Goal: Task Accomplishment & Management: Use online tool/utility

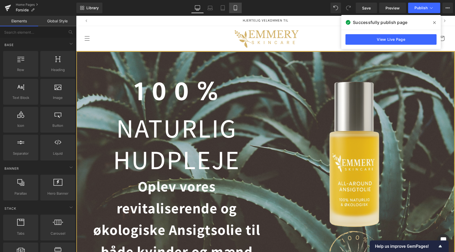
click at [240, 9] on link "Mobile" at bounding box center [235, 8] width 13 height 11
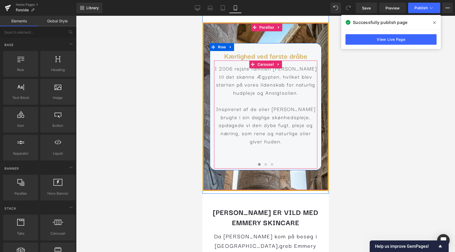
scroll to position [0, 193]
click at [265, 163] on span at bounding box center [265, 164] width 3 height 3
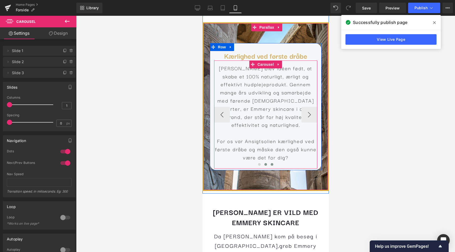
click at [271, 163] on span at bounding box center [272, 164] width 3 height 3
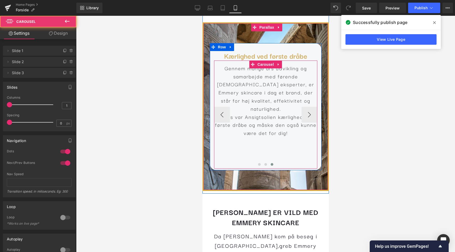
scroll to position [0, 0]
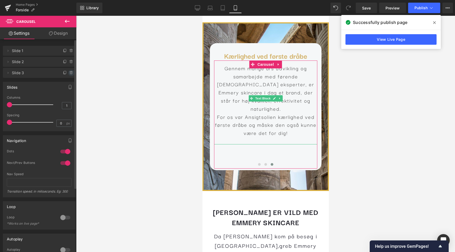
click at [70, 74] on icon at bounding box center [71, 73] width 2 height 2
click at [70, 75] on button "Delete" at bounding box center [65, 73] width 17 height 7
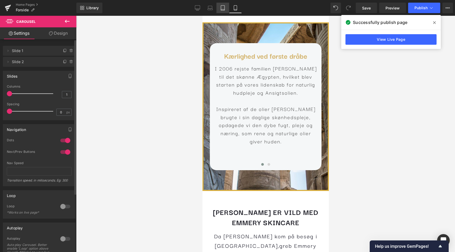
click at [223, 7] on icon at bounding box center [222, 7] width 5 height 5
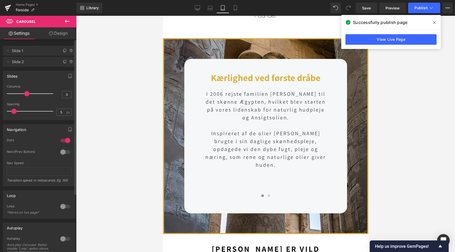
scroll to position [876, 0]
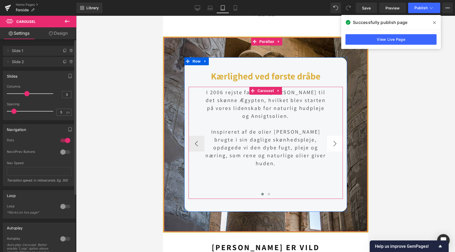
click at [332, 136] on button "›" at bounding box center [335, 144] width 16 height 16
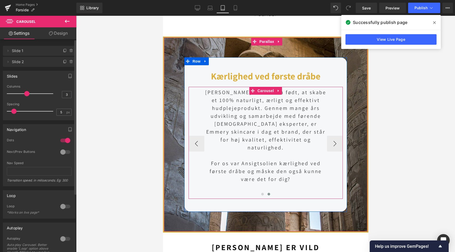
scroll to position [0, 351]
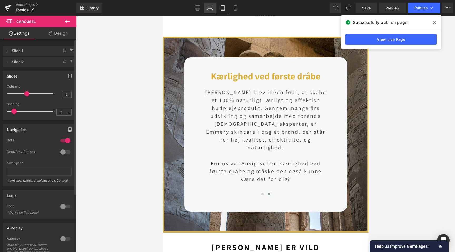
click at [214, 10] on link "Laptop" at bounding box center [210, 8] width 13 height 11
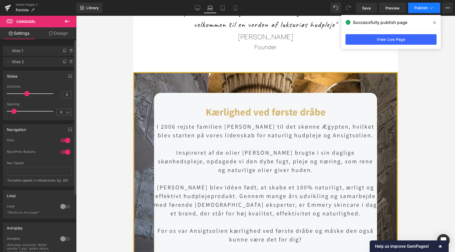
scroll to position [828, 0]
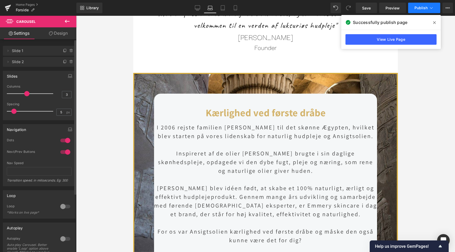
click at [421, 9] on span "Publish" at bounding box center [421, 8] width 13 height 4
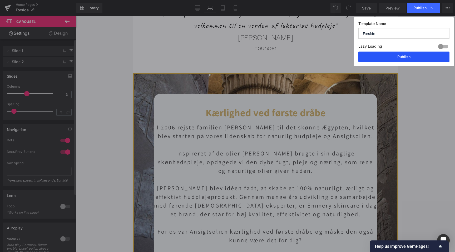
click at [404, 58] on button "Publish" at bounding box center [404, 57] width 91 height 11
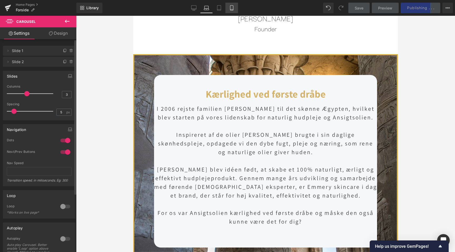
scroll to position [0, 0]
click at [232, 4] on link "Mobile" at bounding box center [232, 8] width 13 height 11
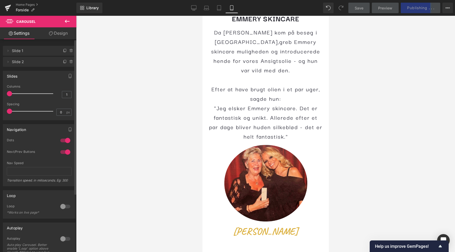
scroll to position [1046, 0]
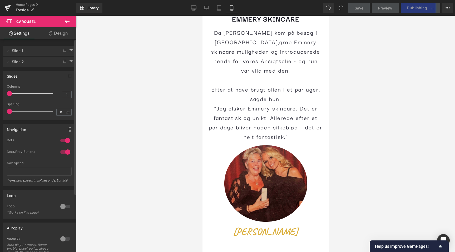
click at [268, 173] on div "Image" at bounding box center [265, 182] width 119 height 80
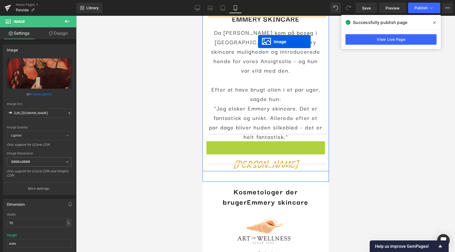
scroll to position [0, 0]
drag, startPoint x: 256, startPoint y: 173, endPoint x: 258, endPoint y: 42, distance: 131.8
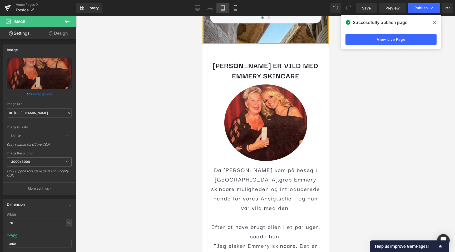
click at [220, 8] on link "Tablet" at bounding box center [223, 8] width 13 height 11
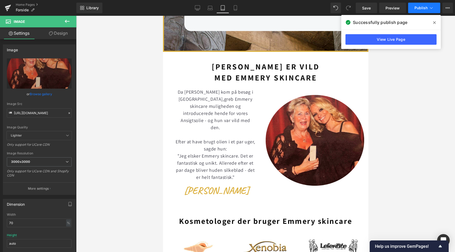
click at [420, 9] on span "Publish" at bounding box center [421, 8] width 13 height 4
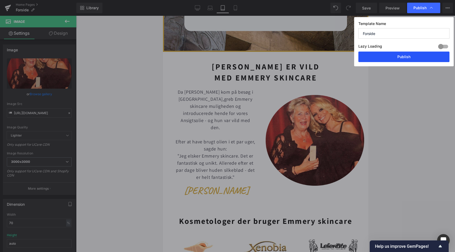
click at [398, 60] on button "Publish" at bounding box center [404, 57] width 91 height 11
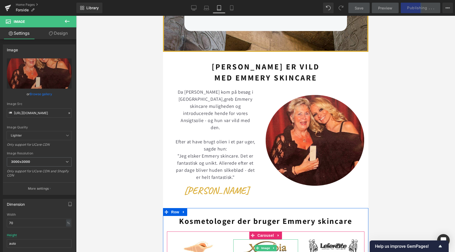
scroll to position [0, 175]
click at [264, 232] on span "Carousel" at bounding box center [265, 236] width 19 height 8
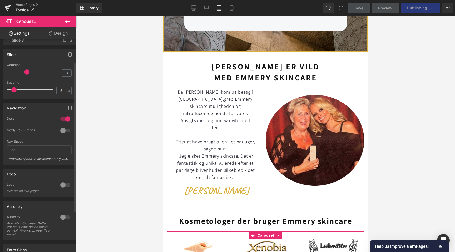
scroll to position [0, 0]
click at [63, 186] on div at bounding box center [65, 185] width 13 height 8
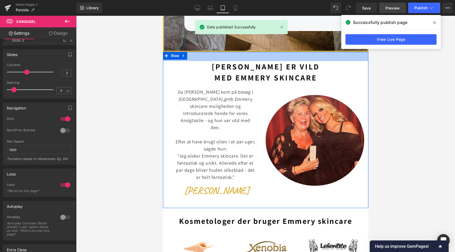
scroll to position [0, 175]
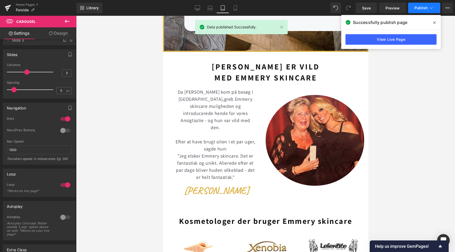
click at [423, 7] on span "Publish" at bounding box center [421, 8] width 13 height 4
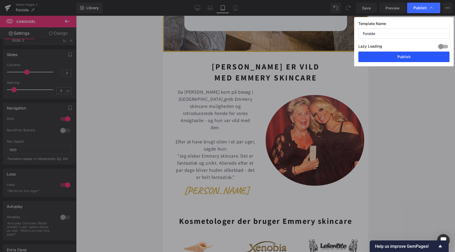
scroll to position [0, 351]
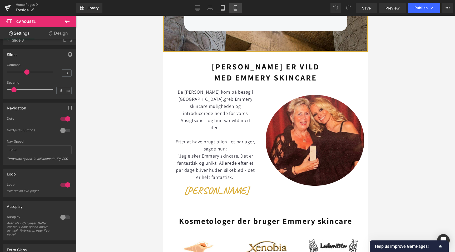
click at [230, 7] on link "Mobile" at bounding box center [235, 8] width 13 height 11
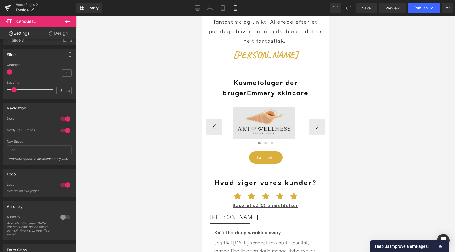
scroll to position [0, 96]
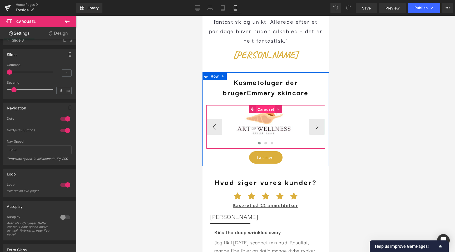
click at [265, 106] on span "Carousel" at bounding box center [265, 110] width 19 height 8
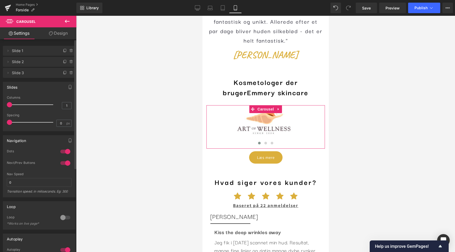
scroll to position [0, 193]
click at [60, 216] on div at bounding box center [65, 218] width 13 height 8
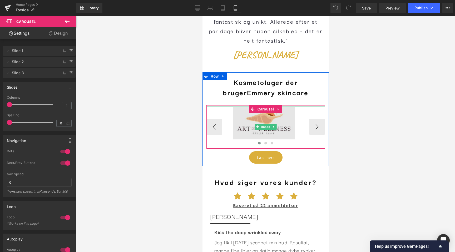
scroll to position [1126, 0]
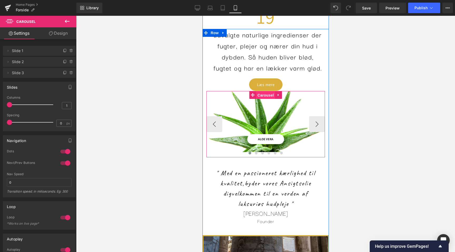
click at [264, 97] on span "Carousel" at bounding box center [265, 95] width 19 height 8
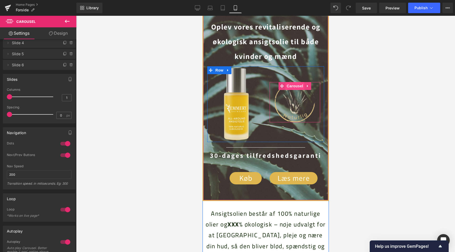
click at [292, 87] on span "Carousel" at bounding box center [294, 86] width 19 height 8
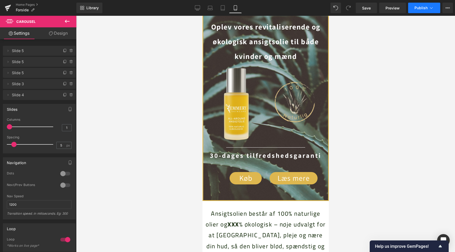
click at [418, 12] on button "Publish" at bounding box center [424, 8] width 32 height 11
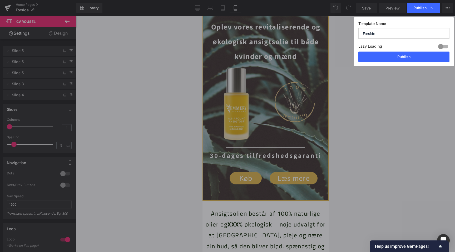
click at [402, 62] on div "Template Name Forside Lazy Loading Build Upgrade plan to unlock Lazy loading he…" at bounding box center [404, 41] width 100 height 49
click at [402, 58] on button "Publish" at bounding box center [404, 57] width 91 height 11
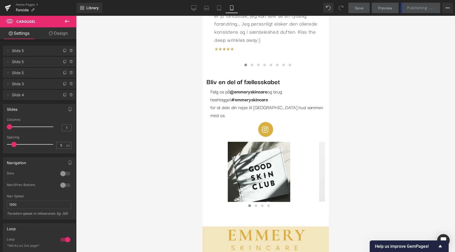
scroll to position [0, 193]
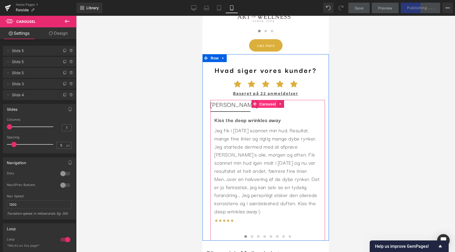
click at [267, 100] on span "Carousel" at bounding box center [267, 104] width 19 height 8
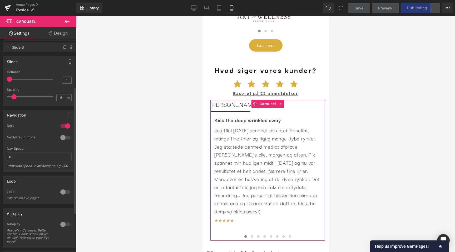
click at [60, 193] on div at bounding box center [65, 192] width 13 height 8
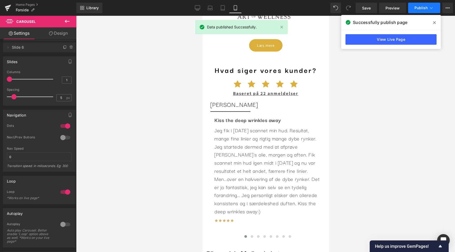
click at [412, 10] on button "Publish" at bounding box center [424, 8] width 32 height 11
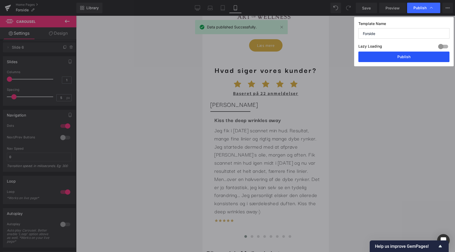
click at [397, 53] on button "Publish" at bounding box center [404, 57] width 91 height 11
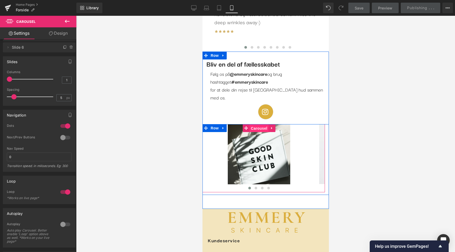
click at [262, 125] on span "Carousel" at bounding box center [259, 129] width 19 height 8
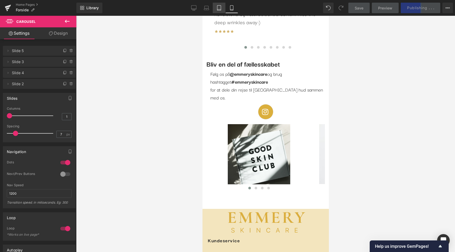
click at [218, 11] on link "Tablet" at bounding box center [219, 8] width 13 height 11
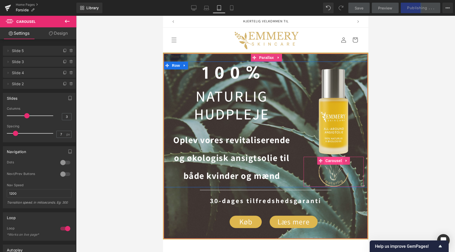
click at [333, 159] on span "Carousel" at bounding box center [333, 161] width 19 height 8
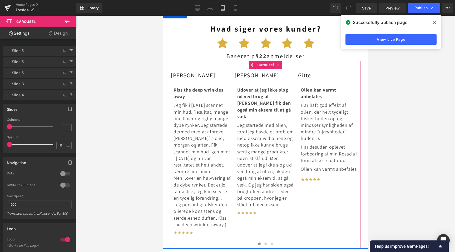
click at [266, 61] on div "[PERSON_NAME] Heading Separator Kiss the deep wrinkles away Jeg fik i [DATE] sc…" at bounding box center [266, 155] width 190 height 188
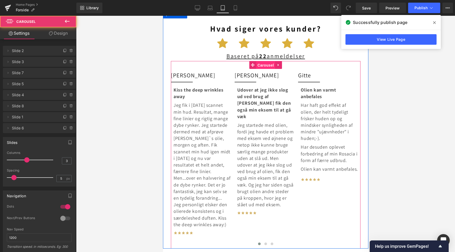
click at [266, 61] on span "Carousel" at bounding box center [265, 65] width 19 height 8
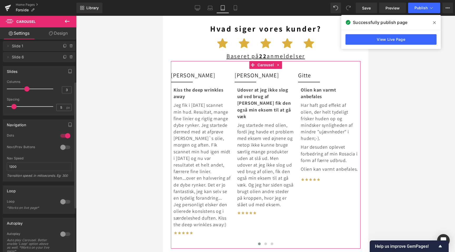
click at [62, 201] on div at bounding box center [65, 202] width 13 height 8
click at [69, 203] on div at bounding box center [65, 202] width 13 height 8
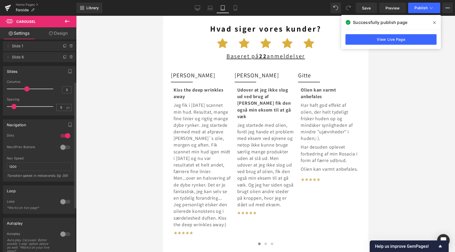
click at [65, 203] on div at bounding box center [65, 202] width 13 height 8
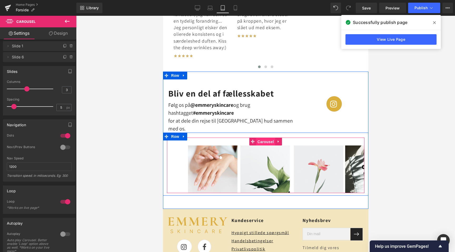
click at [264, 138] on span "Carousel" at bounding box center [265, 142] width 19 height 8
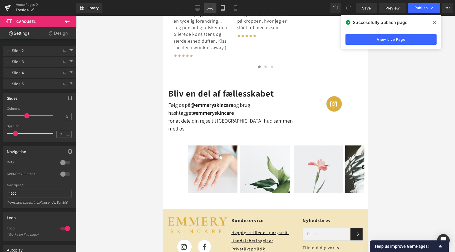
click at [209, 6] on icon at bounding box center [210, 7] width 5 height 5
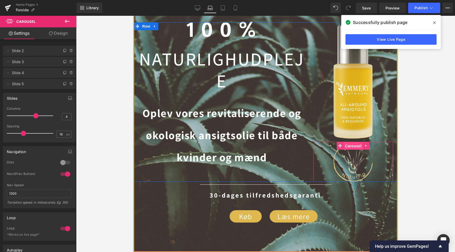
click at [352, 145] on span "Carousel" at bounding box center [353, 146] width 19 height 8
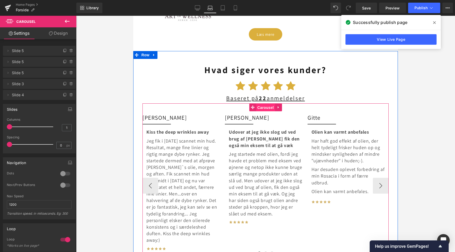
click at [260, 104] on span "Carousel" at bounding box center [265, 108] width 19 height 8
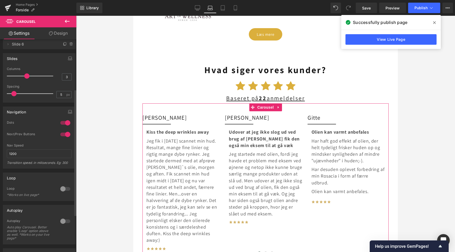
click at [59, 189] on div at bounding box center [65, 189] width 13 height 8
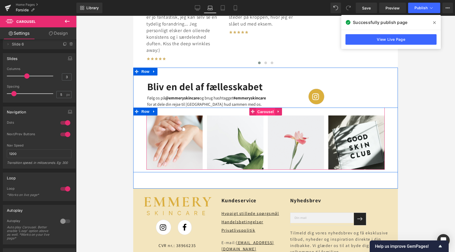
click at [266, 108] on span "Carousel" at bounding box center [265, 112] width 19 height 8
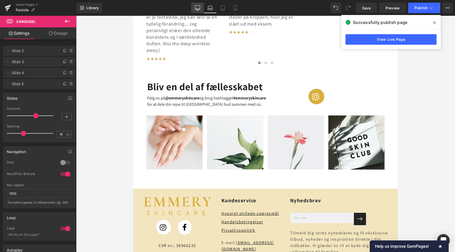
click at [201, 10] on link "Desktop" at bounding box center [197, 8] width 13 height 11
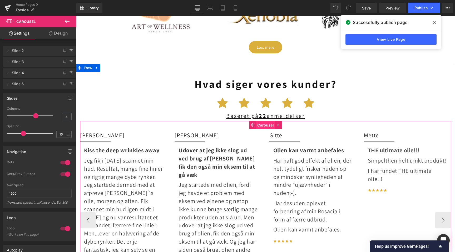
click at [264, 121] on span "Carousel" at bounding box center [265, 125] width 19 height 8
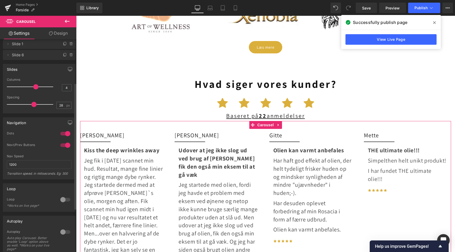
click at [62, 198] on div at bounding box center [65, 200] width 13 height 8
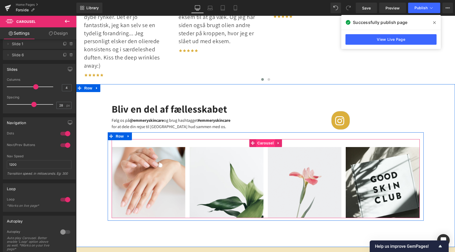
click at [263, 139] on span "Carousel" at bounding box center [265, 143] width 19 height 8
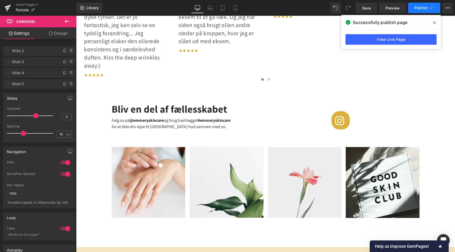
click at [426, 12] on button "Publish" at bounding box center [424, 8] width 32 height 11
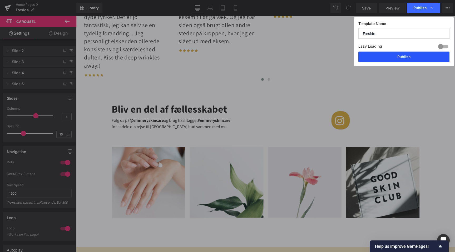
click at [404, 58] on button "Publish" at bounding box center [404, 57] width 91 height 11
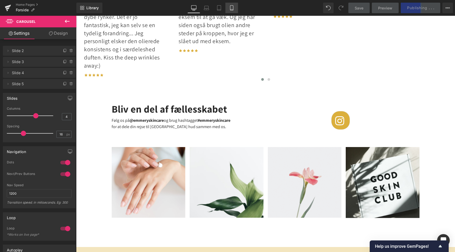
click at [228, 4] on link "Mobile" at bounding box center [232, 8] width 13 height 11
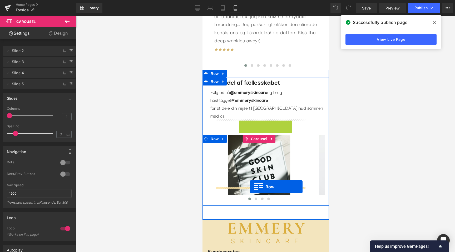
drag, startPoint x: 242, startPoint y: 109, endPoint x: 250, endPoint y: 187, distance: 78.4
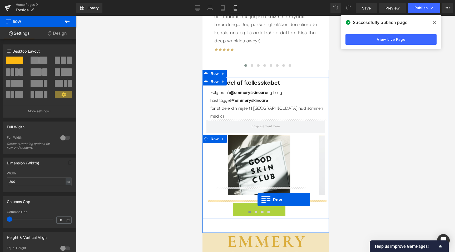
drag, startPoint x: 236, startPoint y: 192, endPoint x: 257, endPoint y: 200, distance: 23.2
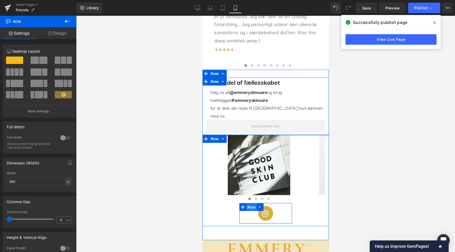
click at [253, 204] on span "Row" at bounding box center [251, 208] width 11 height 8
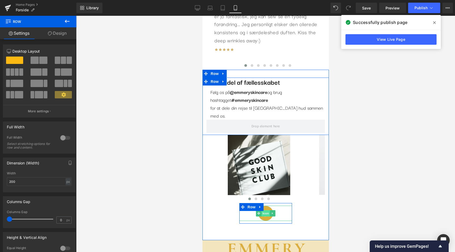
click at [266, 211] on span "Icon" at bounding box center [265, 214] width 8 height 6
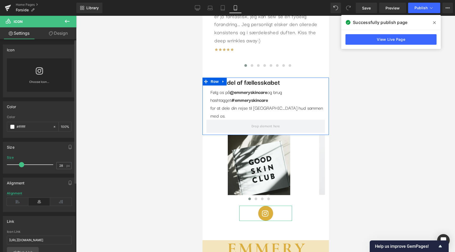
scroll to position [0, 0]
click at [16, 201] on icon at bounding box center [18, 202] width 22 height 8
click at [60, 199] on icon at bounding box center [61, 202] width 22 height 8
click at [42, 202] on icon at bounding box center [39, 202] width 22 height 8
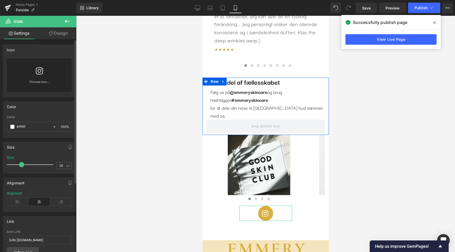
click at [36, 72] on icon at bounding box center [39, 71] width 7 height 8
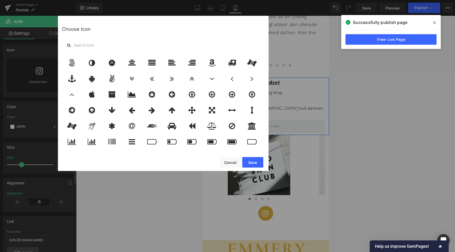
scroll to position [0, 0]
click at [228, 164] on button "Cancel" at bounding box center [230, 162] width 21 height 11
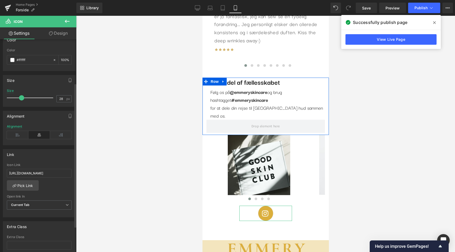
scroll to position [72, 0]
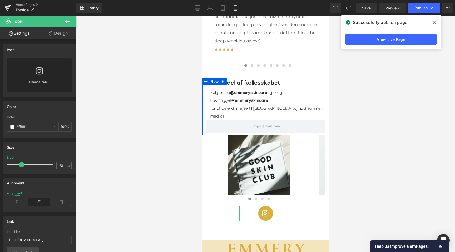
click at [57, 32] on link "Design" at bounding box center [58, 33] width 38 height 12
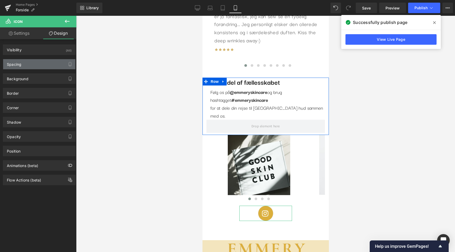
click at [29, 66] on div "Spacing" at bounding box center [39, 64] width 72 height 10
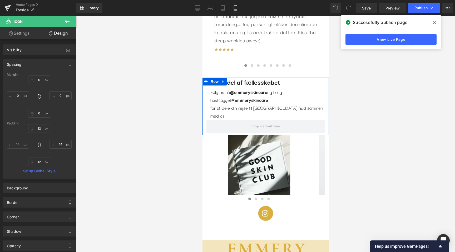
scroll to position [0, 0]
click at [161, 189] on div at bounding box center [265, 134] width 379 height 237
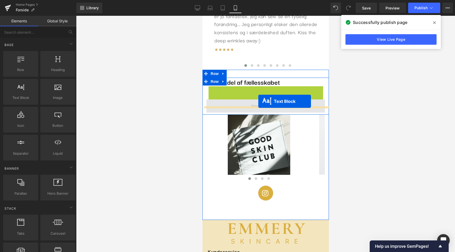
scroll to position [0, 193]
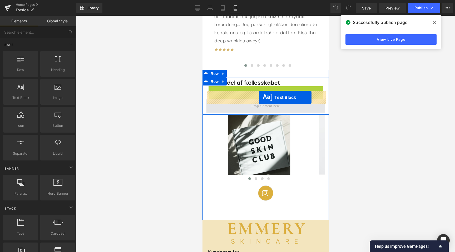
drag, startPoint x: 254, startPoint y: 91, endPoint x: 259, endPoint y: 97, distance: 8.3
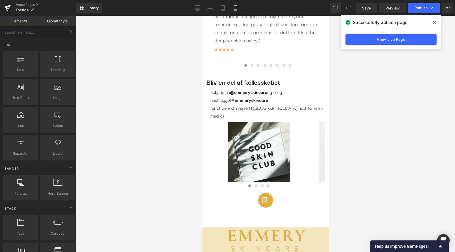
click at [396, 105] on div at bounding box center [265, 134] width 379 height 237
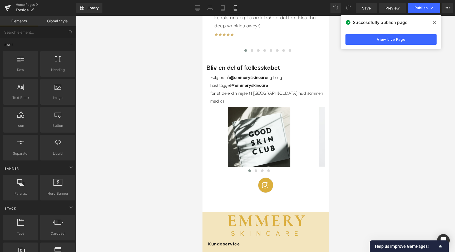
scroll to position [1520, 0]
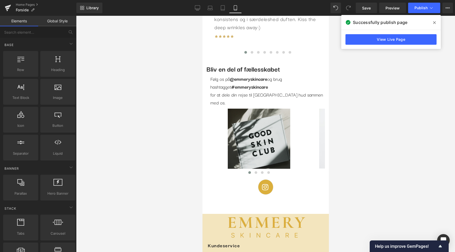
click at [249, 109] on div "Image Image Image Image ‹ ›" at bounding box center [259, 143] width 132 height 68
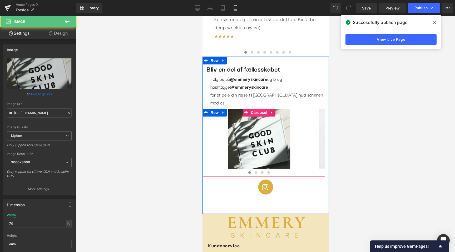
scroll to position [0, 0]
click at [254, 109] on span "Carousel" at bounding box center [259, 113] width 19 height 8
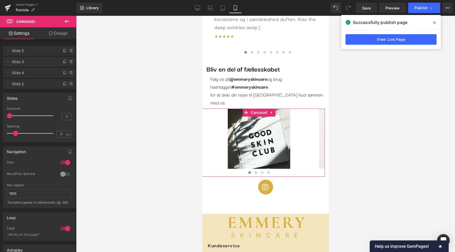
click at [61, 33] on link "Design" at bounding box center [58, 33] width 38 height 12
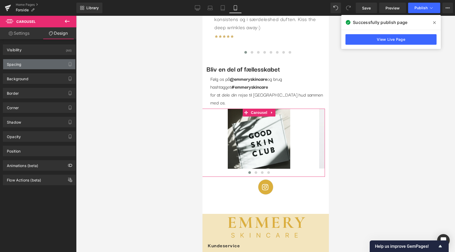
scroll to position [0, 96]
click at [27, 67] on div "Spacing" at bounding box center [39, 64] width 72 height 10
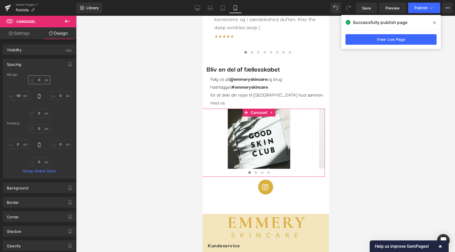
scroll to position [0, 193]
click at [37, 81] on input "0" at bounding box center [39, 80] width 22 height 9
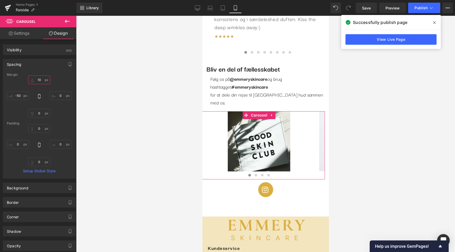
type input "20"
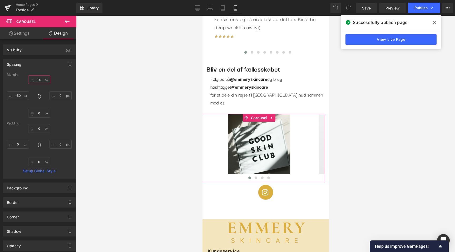
scroll to position [0, 0]
click at [19, 96] on input "-50" at bounding box center [18, 95] width 22 height 9
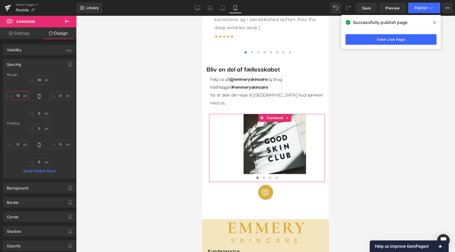
type input "0"
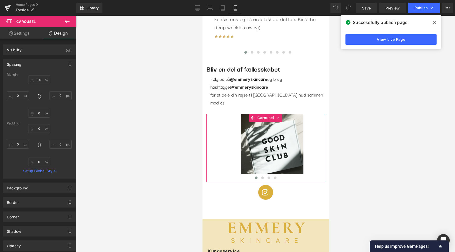
click at [24, 35] on link "Settings" at bounding box center [19, 33] width 38 height 12
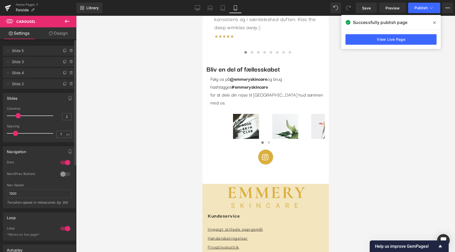
scroll to position [0, 193]
drag, startPoint x: 9, startPoint y: 116, endPoint x: 18, endPoint y: 119, distance: 9.7
click at [18, 119] on div at bounding box center [31, 116] width 44 height 11
type input "1"
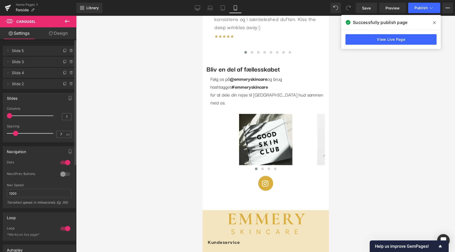
scroll to position [0, 0]
click at [10, 119] on div at bounding box center [31, 116] width 44 height 11
type input "7"
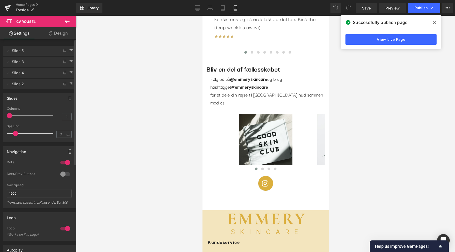
drag, startPoint x: 16, startPoint y: 135, endPoint x: 17, endPoint y: 131, distance: 3.4
click at [17, 131] on span at bounding box center [15, 133] width 5 height 5
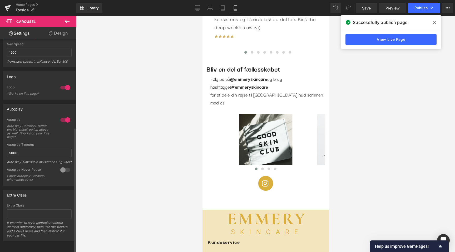
scroll to position [0, 96]
click at [419, 7] on span "Publish" at bounding box center [421, 8] width 13 height 4
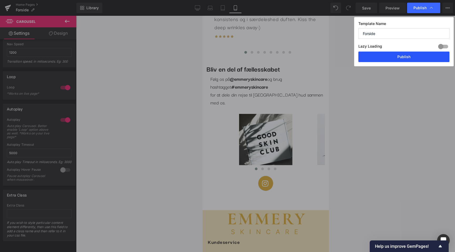
scroll to position [0, 193]
click at [398, 61] on button "Publish" at bounding box center [404, 57] width 91 height 11
